Goal: Task Accomplishment & Management: Complete application form

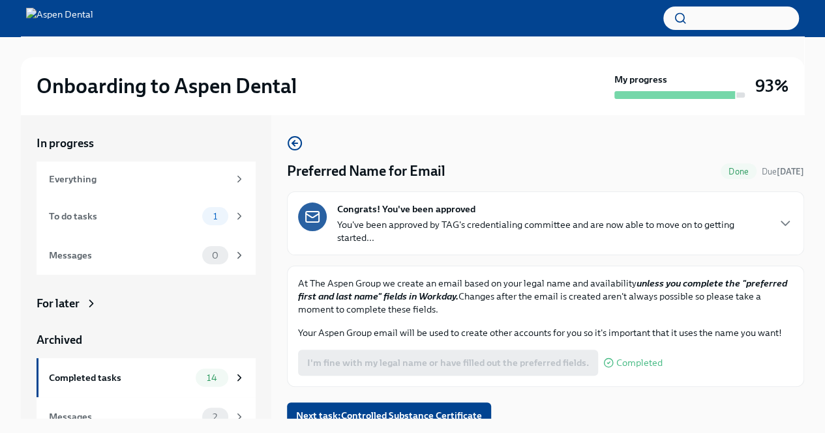
scroll to position [14, 0]
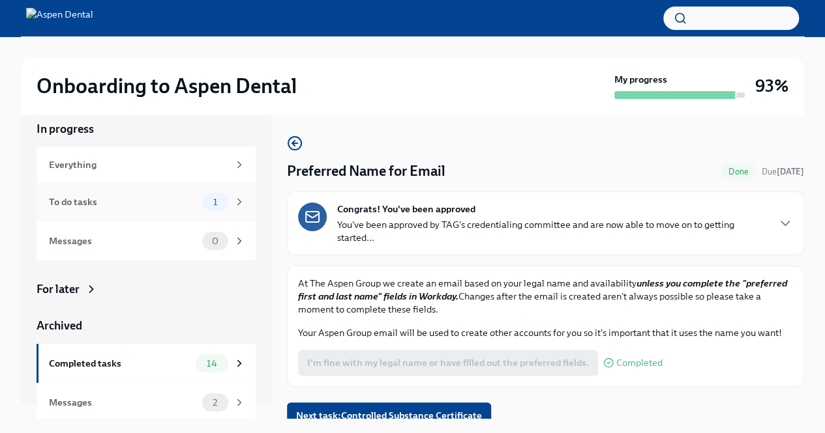
click at [186, 200] on div "To do tasks" at bounding box center [123, 202] width 148 height 14
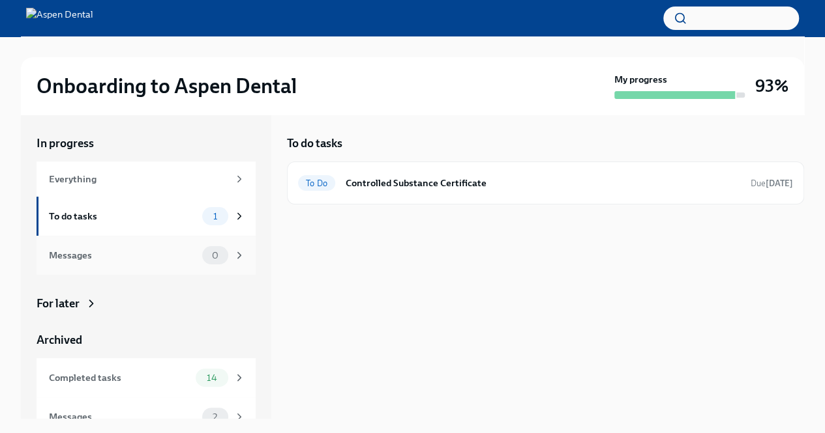
scroll to position [17, 0]
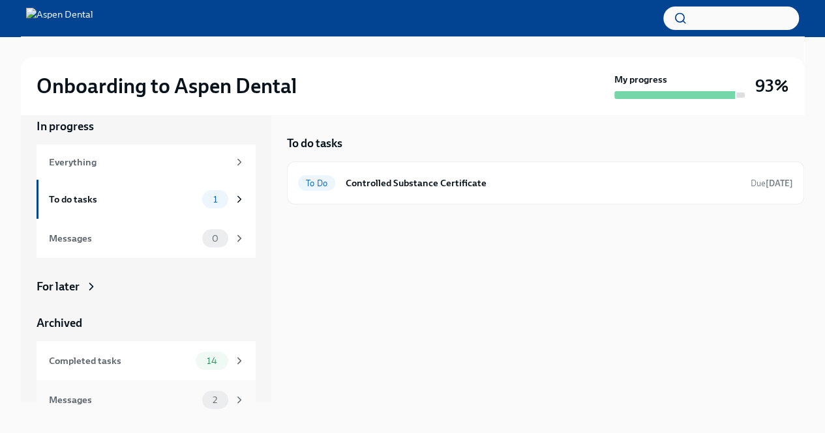
click at [134, 393] on div "Messages" at bounding box center [123, 400] width 148 height 14
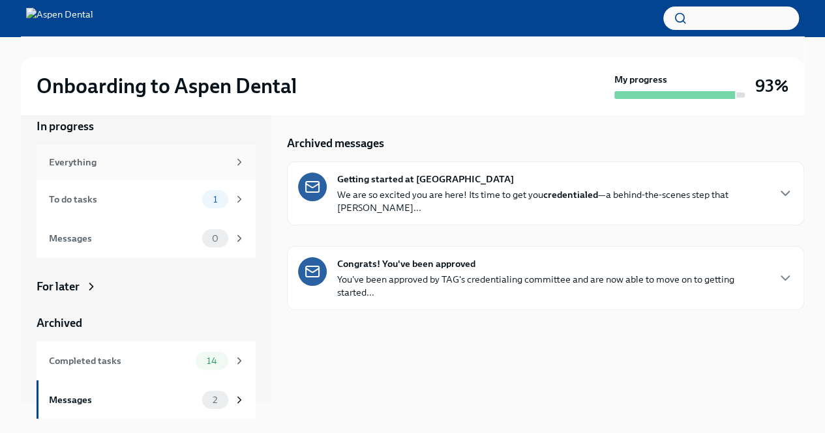
click at [167, 155] on div "Everything" at bounding box center [138, 162] width 179 height 14
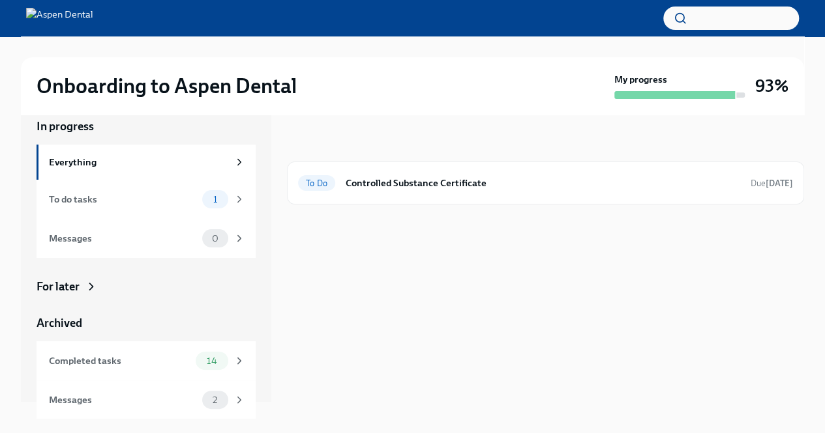
click at [85, 262] on div "In progress Everything To do tasks 1 Messages 0 For later Archived Completed ta…" at bounding box center [146, 269] width 219 height 301
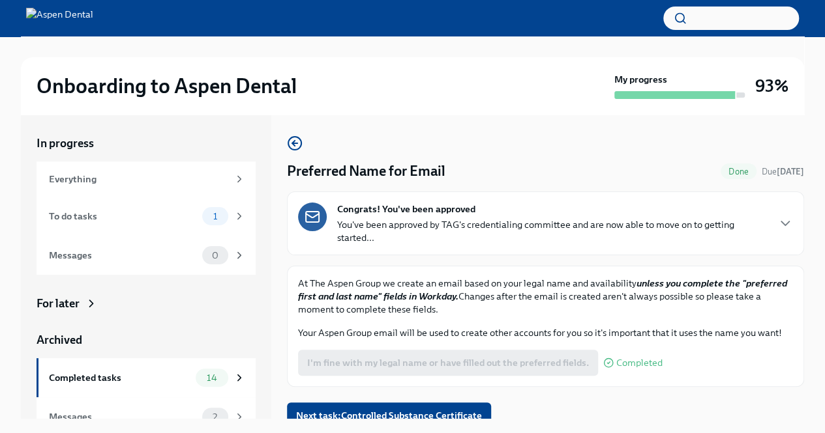
scroll to position [8, 0]
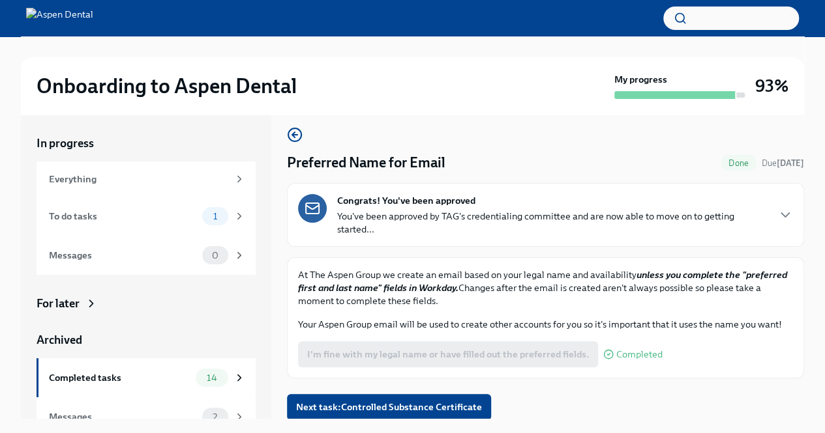
click at [497, 211] on p "You've been approved by TAG's credentialing committee and are now able to move …" at bounding box center [552, 223] width 430 height 26
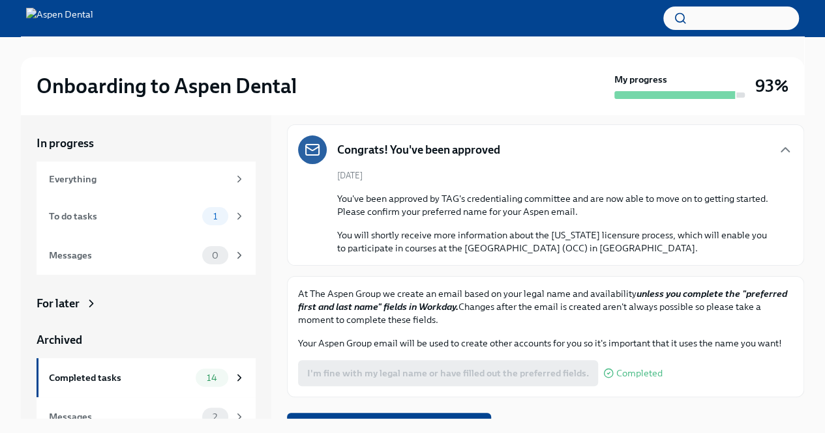
scroll to position [68, 0]
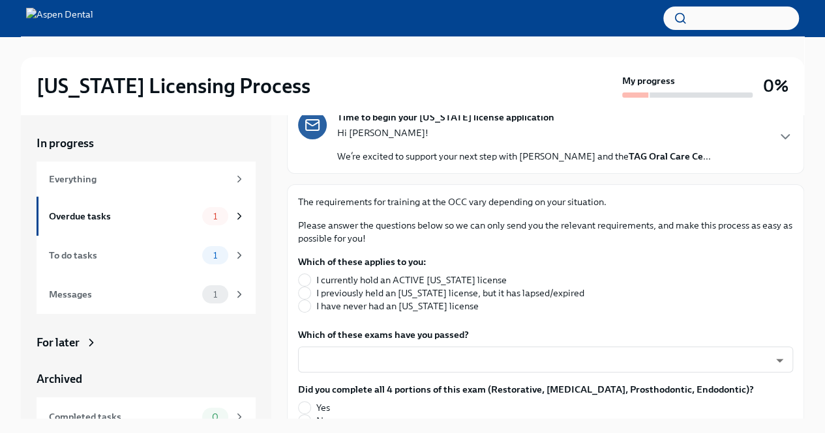
scroll to position [128, 0]
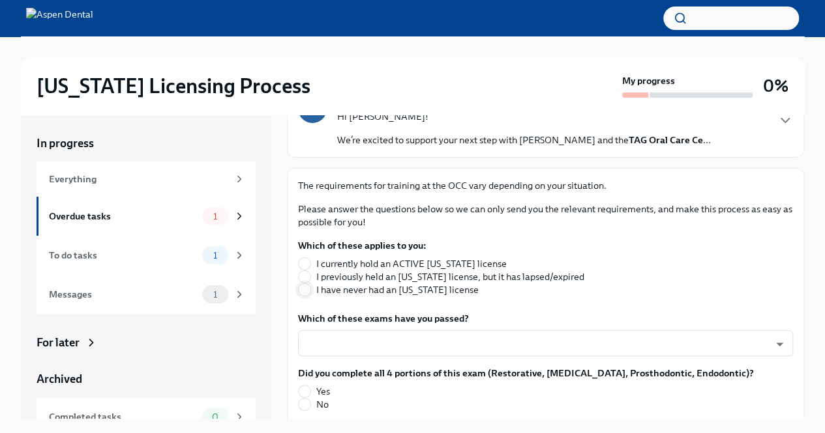
click at [302, 289] on input "I have never had an [US_STATE] license" at bounding box center [305, 290] width 12 height 12
radio input "true"
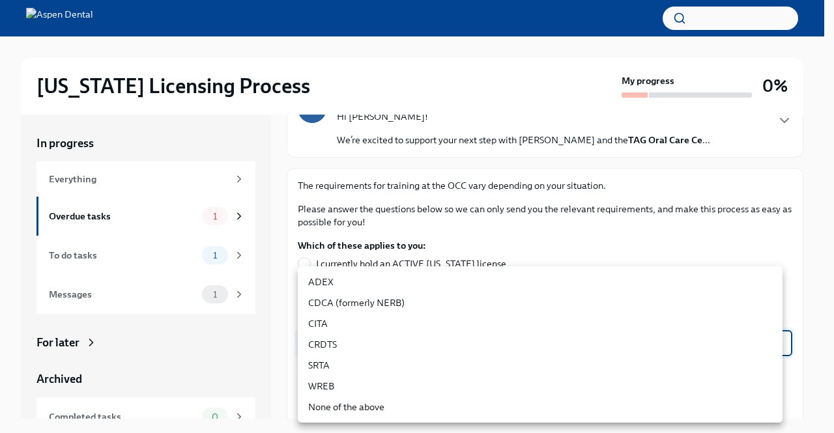
click at [370, 353] on body "[US_STATE] Licensing Process My progress 0% In progress Everything Overdue task…" at bounding box center [417, 228] width 834 height 456
click at [370, 344] on li "CRDTS" at bounding box center [540, 344] width 485 height 21
type input "sbZsDUkUn"
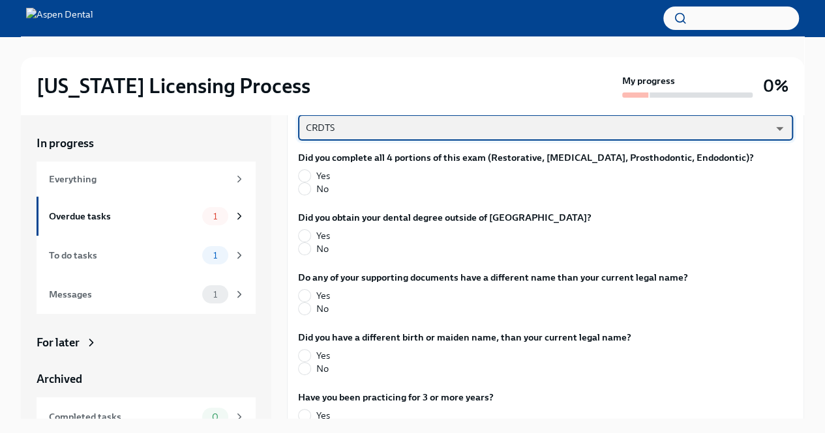
scroll to position [344, 0]
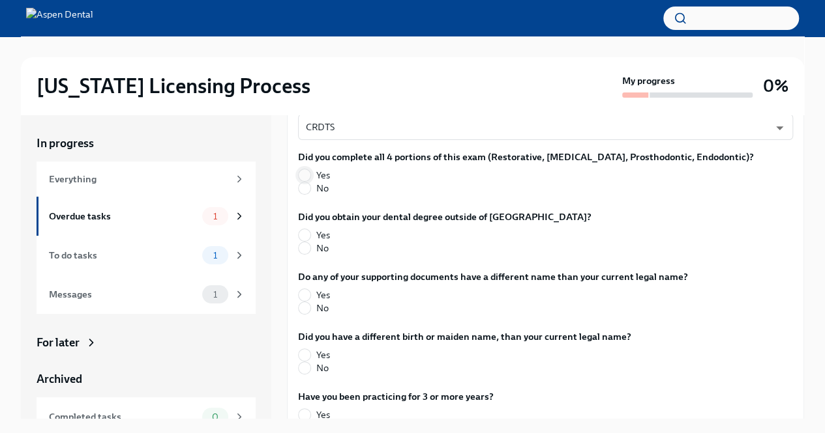
click at [304, 171] on input "Yes" at bounding box center [305, 175] width 12 height 12
radio input "true"
click at [309, 246] on input "No" at bounding box center [305, 248] width 12 height 12
radio input "true"
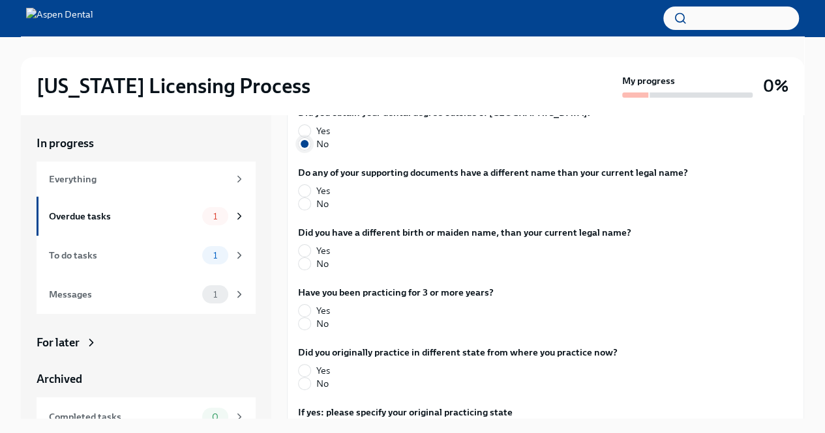
scroll to position [469, 0]
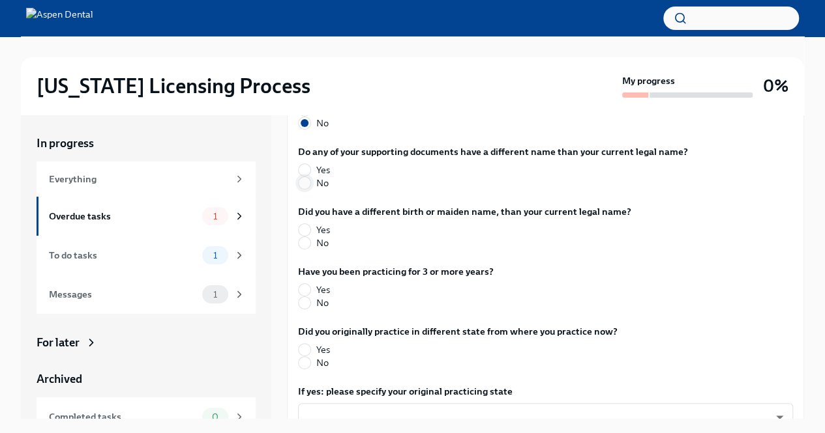
click at [304, 184] on input "No" at bounding box center [305, 183] width 12 height 12
radio input "true"
click at [304, 244] on input "No" at bounding box center [305, 243] width 12 height 12
radio input "true"
click at [307, 304] on input "No" at bounding box center [305, 303] width 12 height 12
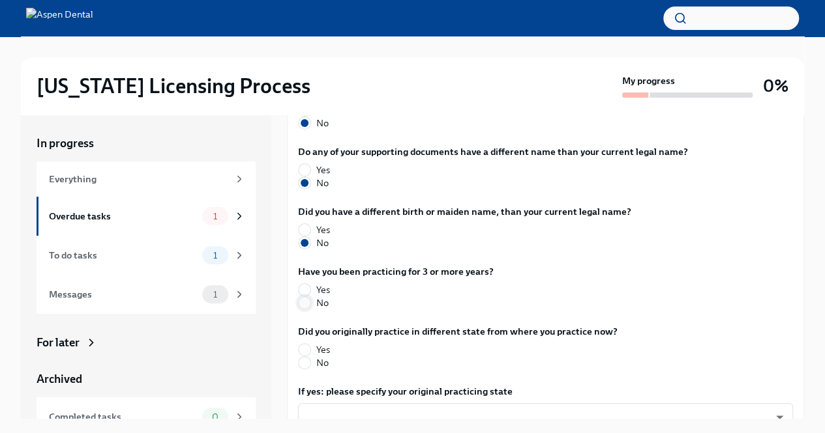
radio input "true"
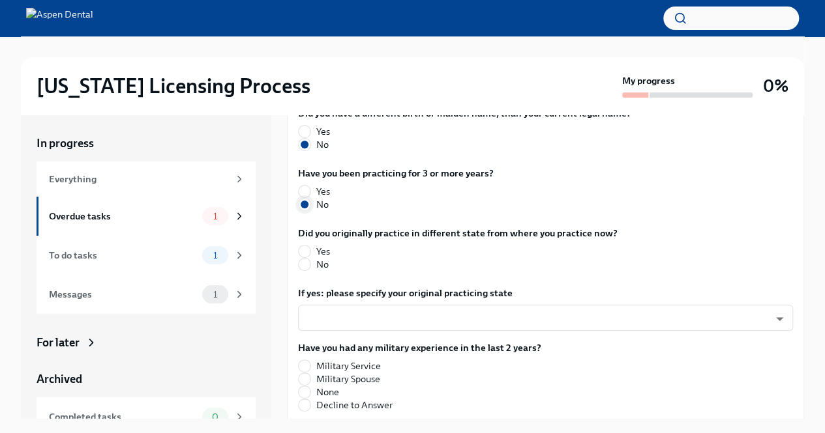
scroll to position [568, 0]
click at [301, 268] on input "No" at bounding box center [305, 264] width 12 height 12
radio input "true"
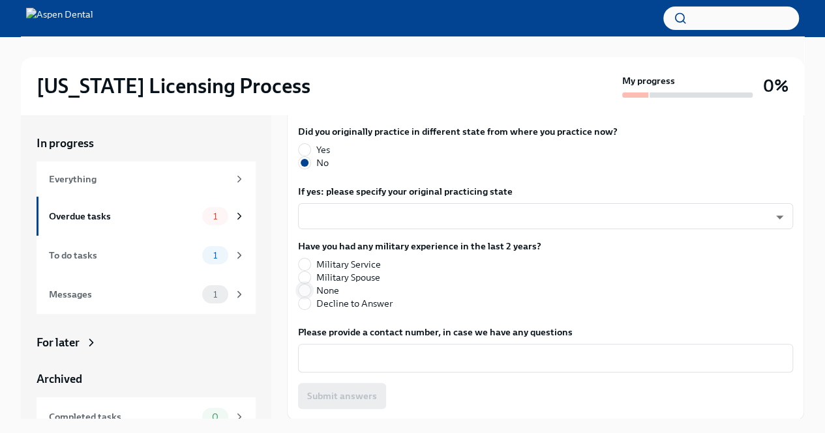
click at [304, 288] on input "None" at bounding box center [305, 291] width 12 height 12
radio input "true"
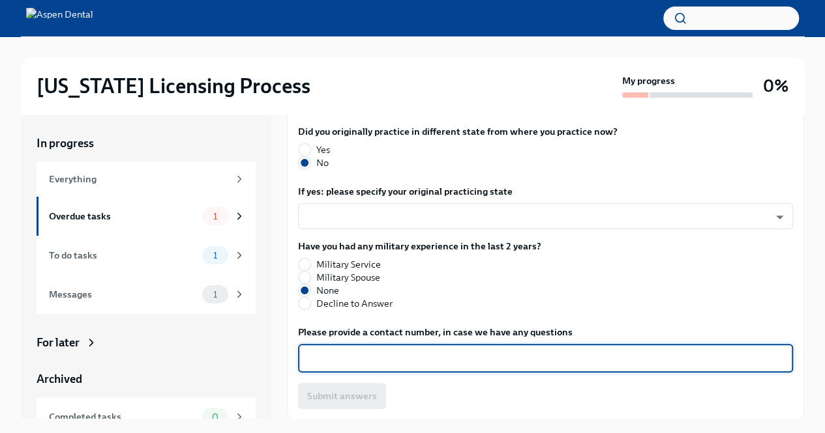
click at [324, 351] on textarea "Please provide a contact number, in case we have any questions" at bounding box center [545, 359] width 479 height 16
type textarea "8153126545"
click at [357, 397] on span "Submit answers" at bounding box center [342, 396] width 70 height 13
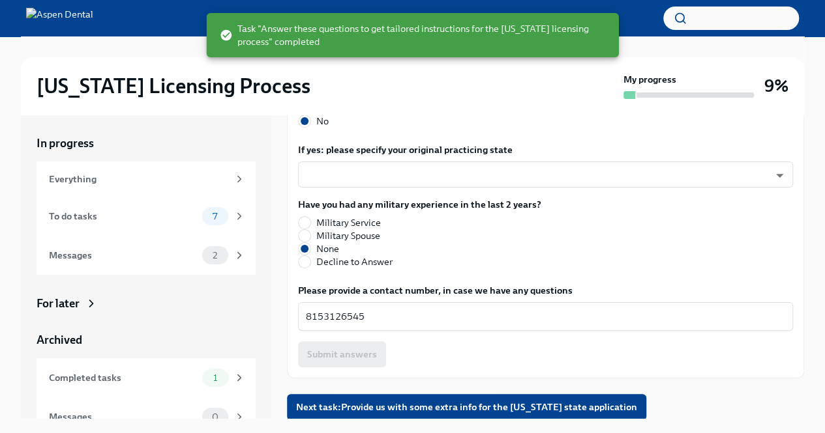
scroll to position [17, 0]
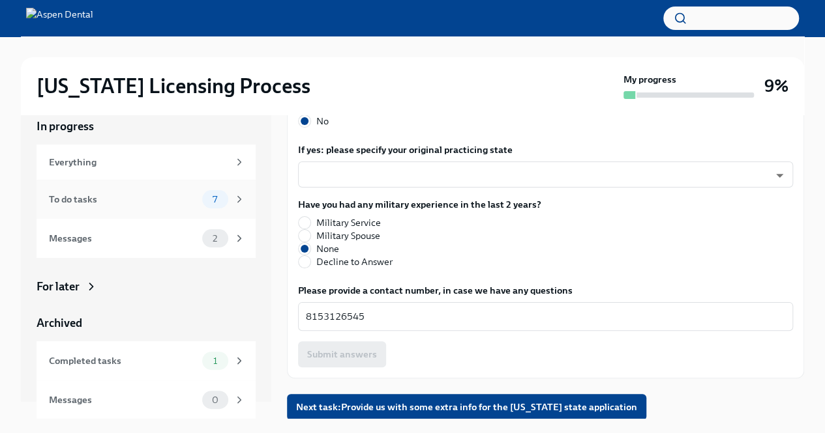
click at [205, 197] on span "7" at bounding box center [215, 200] width 20 height 10
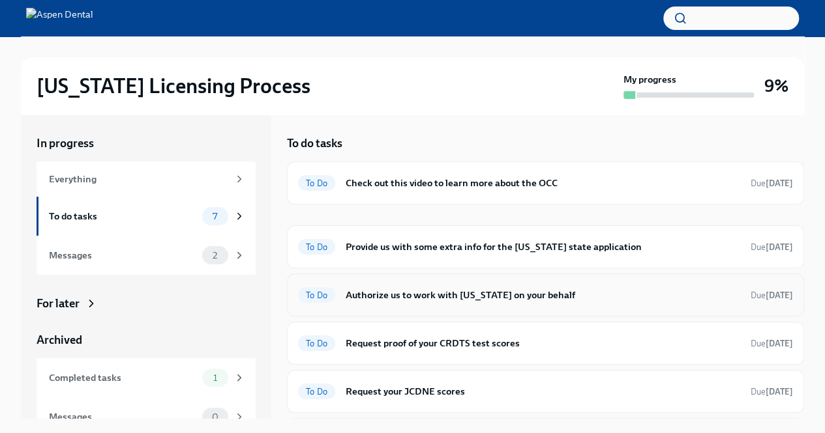
scroll to position [87, 0]
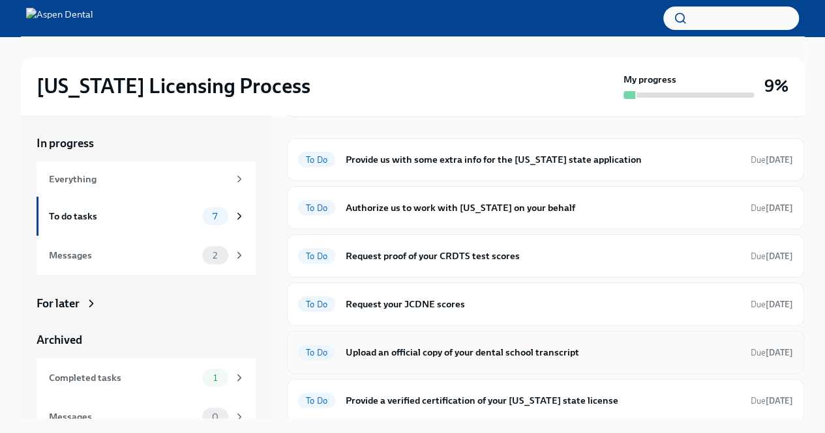
click at [532, 354] on h6 "Upload an official copy of your dental school transcript" at bounding box center [542, 352] width 394 height 14
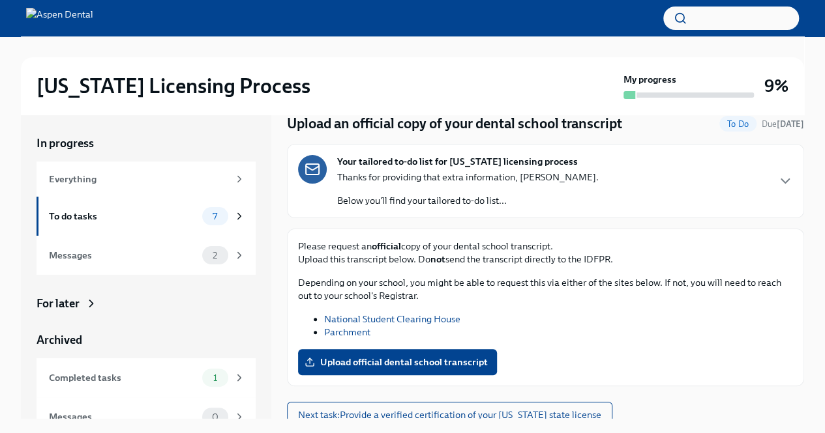
scroll to position [55, 0]
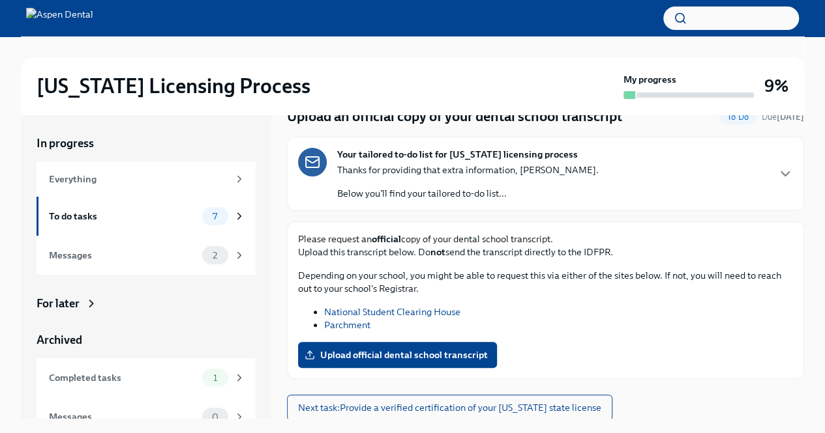
click at [417, 308] on link "National Student Clearing House" at bounding box center [392, 312] width 136 height 12
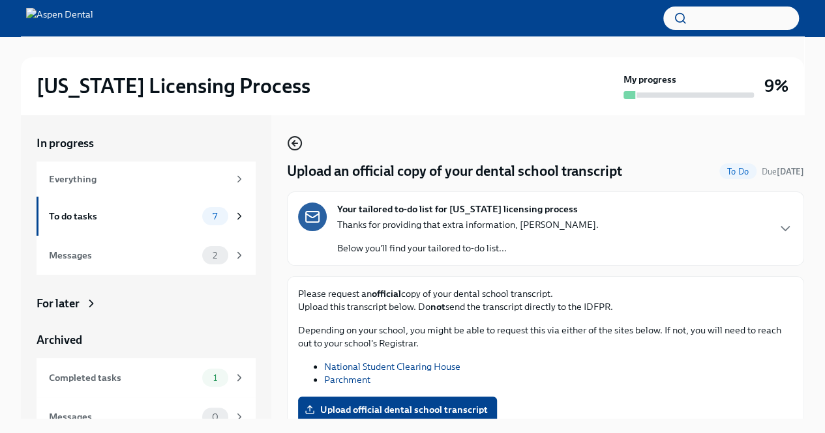
click at [292, 140] on icon "button" at bounding box center [295, 144] width 16 height 16
